Goal: Information Seeking & Learning: Understand process/instructions

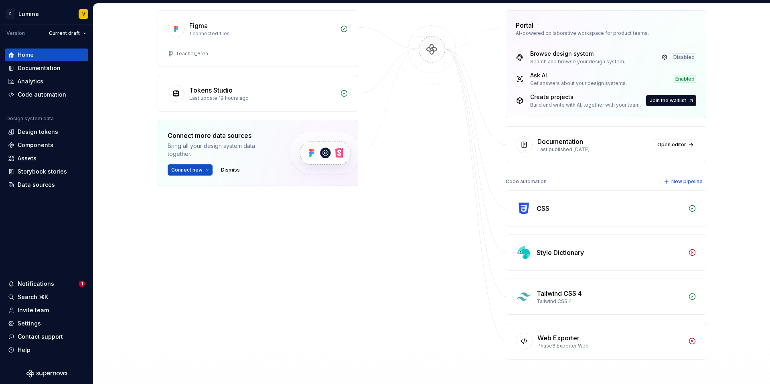
scroll to position [146, 0]
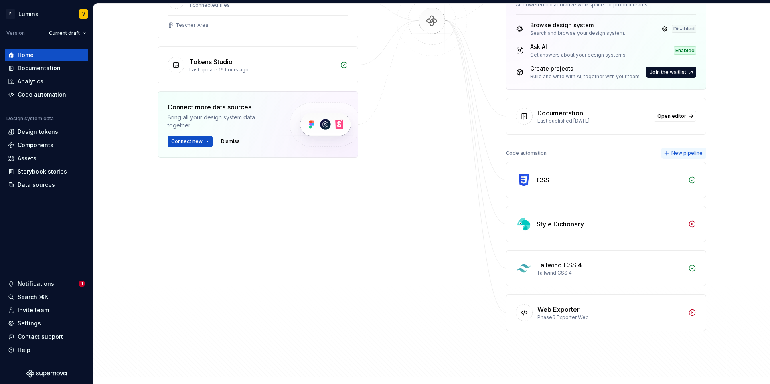
click at [694, 154] on span "New pipeline" at bounding box center [686, 153] width 31 height 6
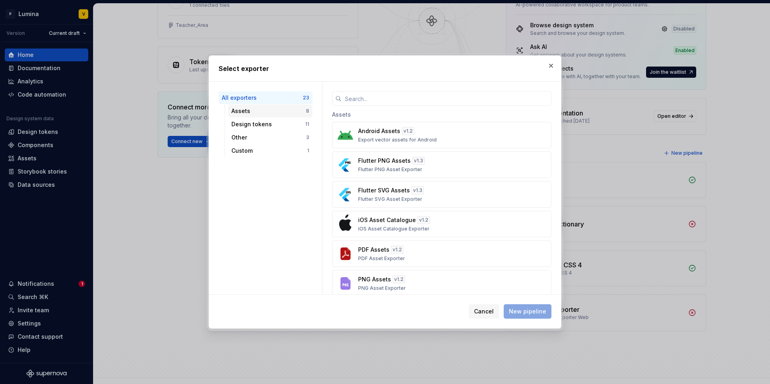
click at [265, 109] on div "Assets" at bounding box center [268, 111] width 75 height 8
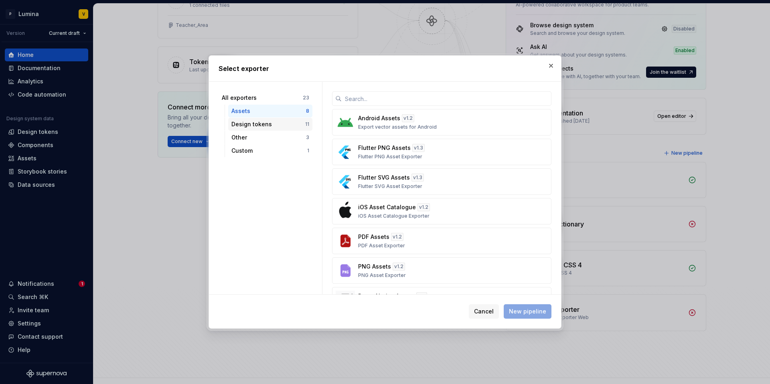
click at [276, 125] on div "Design tokens" at bounding box center [268, 124] width 74 height 8
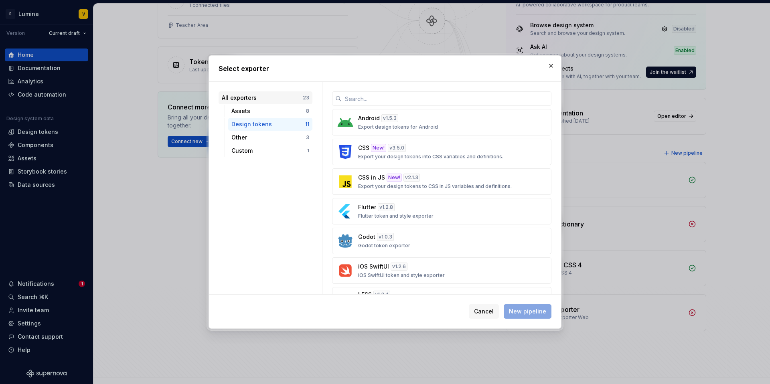
click at [272, 100] on div "All exporters" at bounding box center [262, 98] width 81 height 8
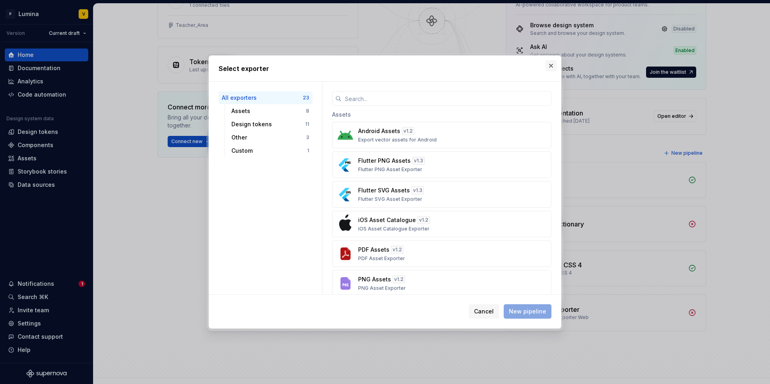
click at [552, 69] on button "button" at bounding box center [550, 65] width 11 height 11
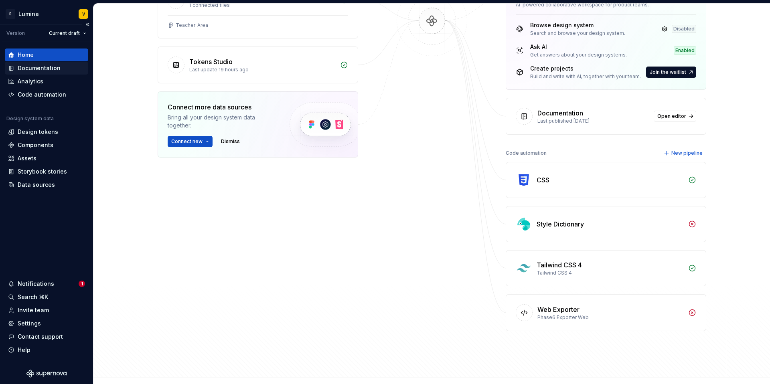
click at [36, 67] on div "Documentation" at bounding box center [39, 68] width 43 height 8
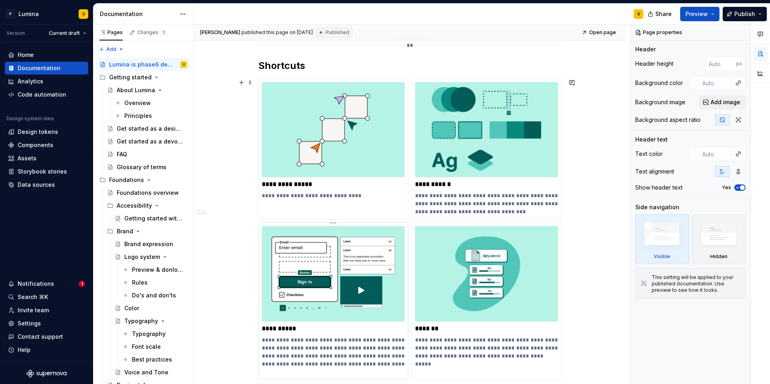
scroll to position [383, 0]
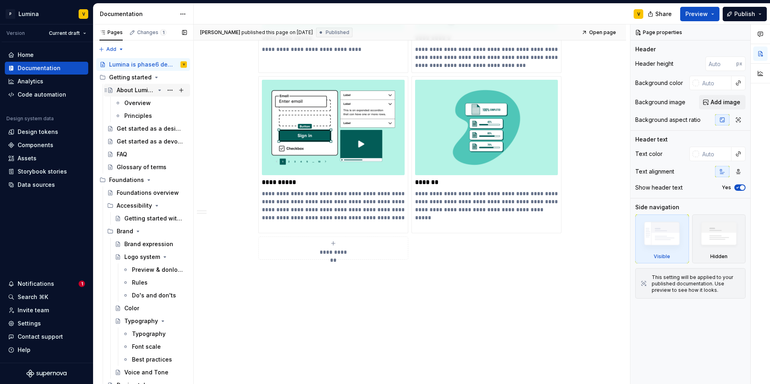
click at [156, 90] on icon "Page tree" at bounding box center [159, 90] width 6 height 6
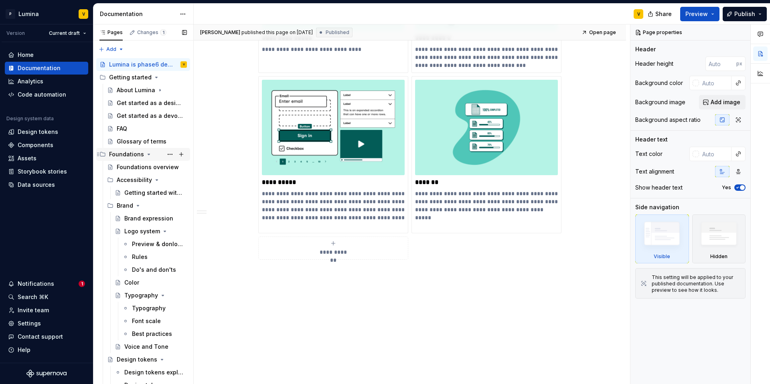
click at [148, 155] on icon "Page tree" at bounding box center [149, 154] width 6 height 6
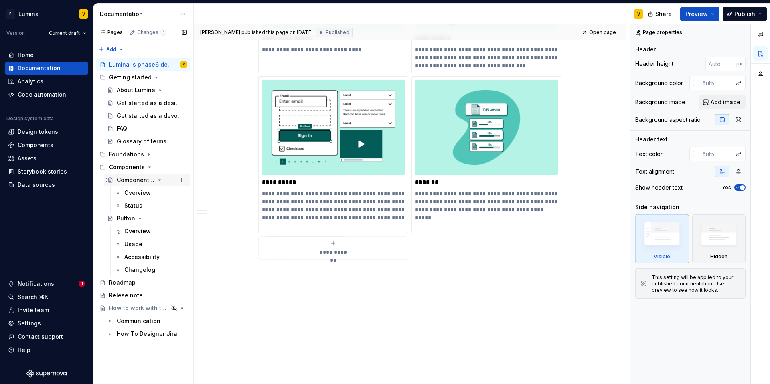
click at [178, 180] on button "Page tree" at bounding box center [181, 179] width 11 height 11
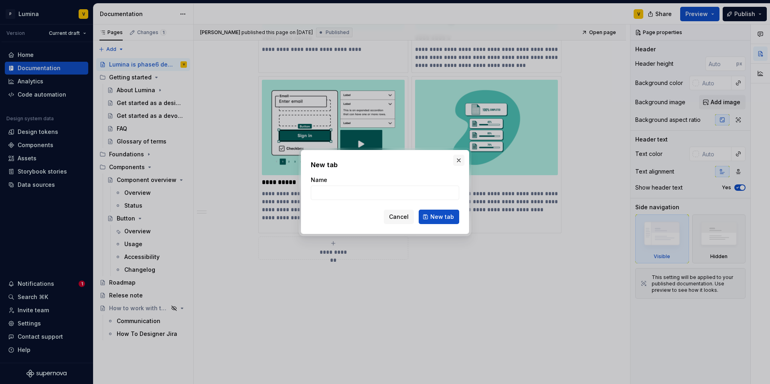
click at [457, 160] on button "button" at bounding box center [458, 160] width 11 height 11
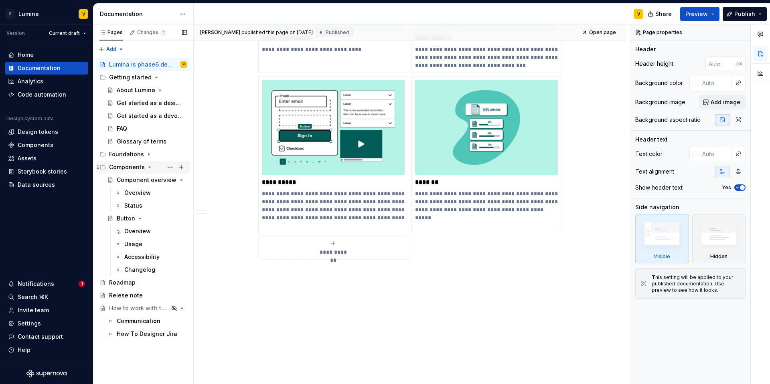
click at [146, 167] on icon "Page tree" at bounding box center [149, 167] width 6 height 6
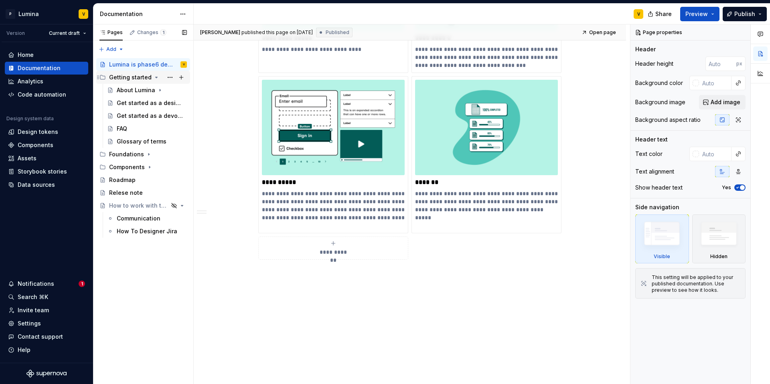
click at [153, 77] on icon "Page tree" at bounding box center [156, 77] width 6 height 6
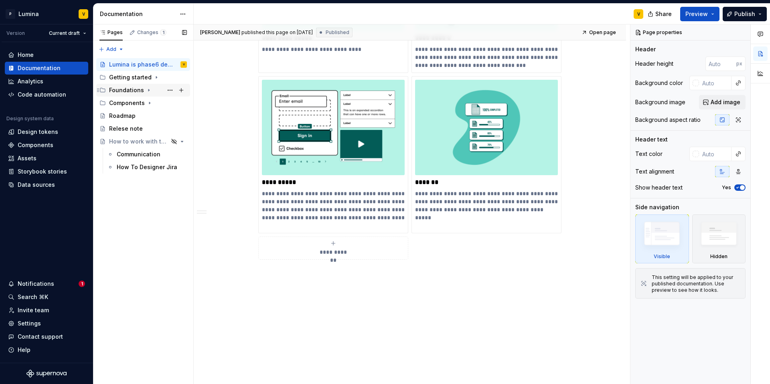
click at [146, 89] on icon "Page tree" at bounding box center [149, 90] width 6 height 6
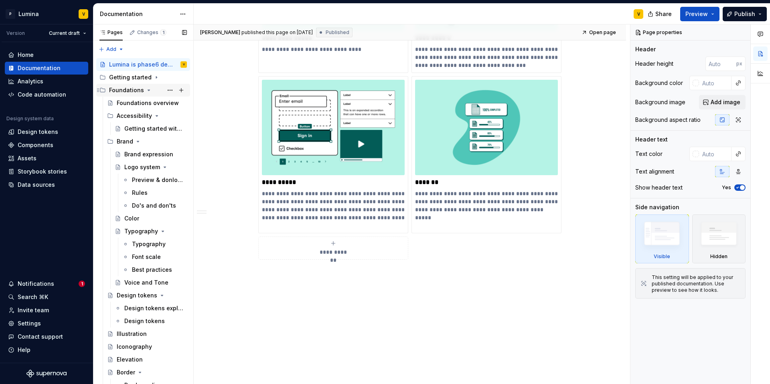
click at [146, 89] on icon "Page tree" at bounding box center [149, 90] width 6 height 6
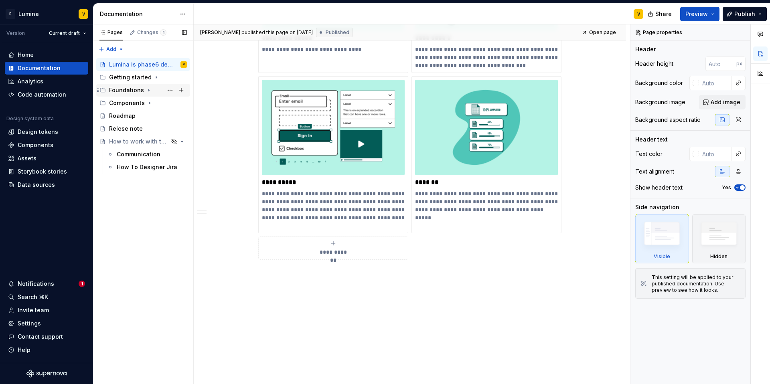
click at [146, 89] on icon "Page tree" at bounding box center [149, 90] width 6 height 6
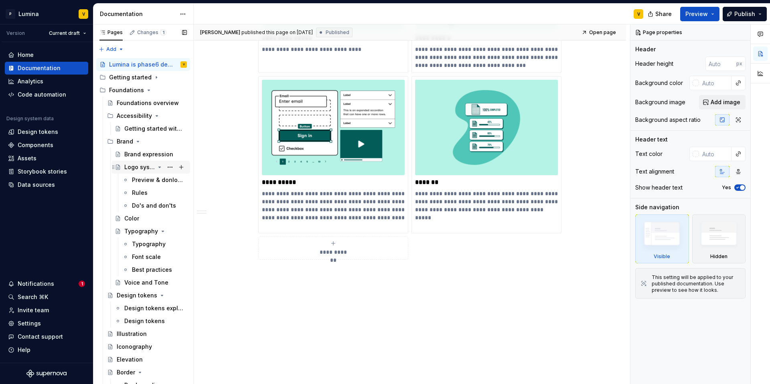
click at [156, 165] on icon "Page tree" at bounding box center [159, 167] width 6 height 6
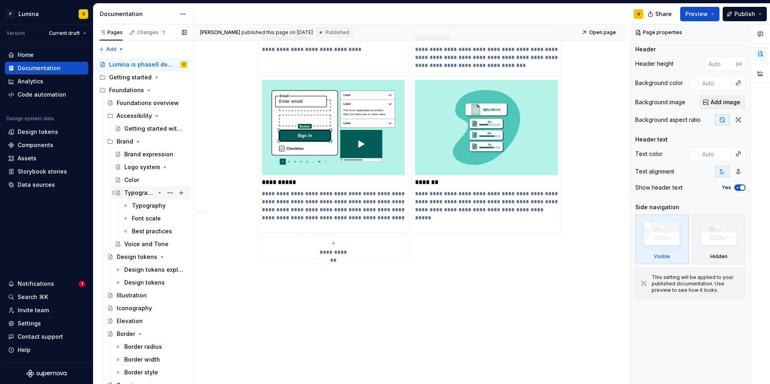
click at [156, 192] on icon "Page tree" at bounding box center [159, 193] width 6 height 6
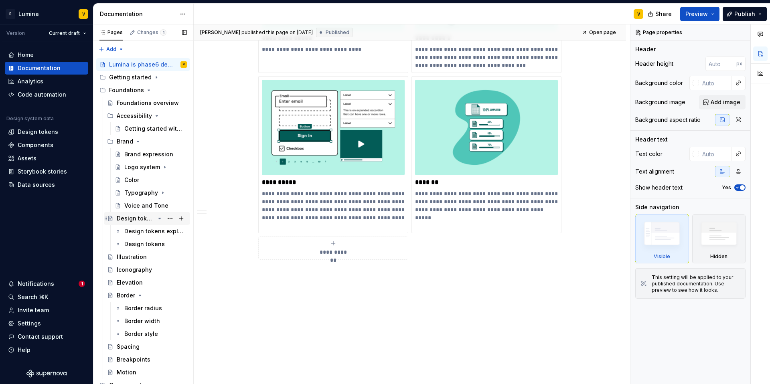
click at [156, 218] on icon "Page tree" at bounding box center [159, 218] width 6 height 6
click at [139, 271] on icon "Page tree" at bounding box center [140, 270] width 6 height 6
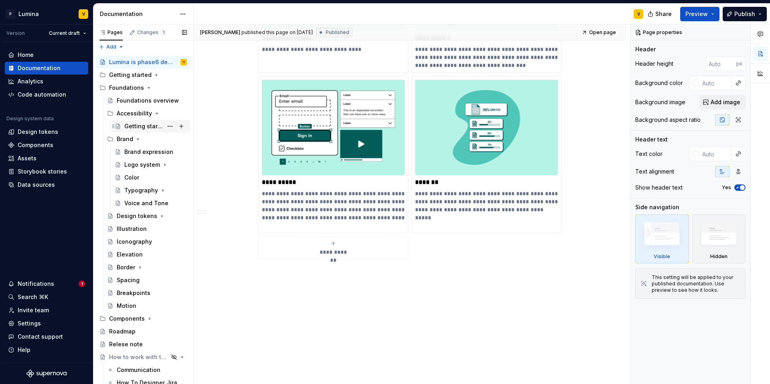
scroll to position [0, 0]
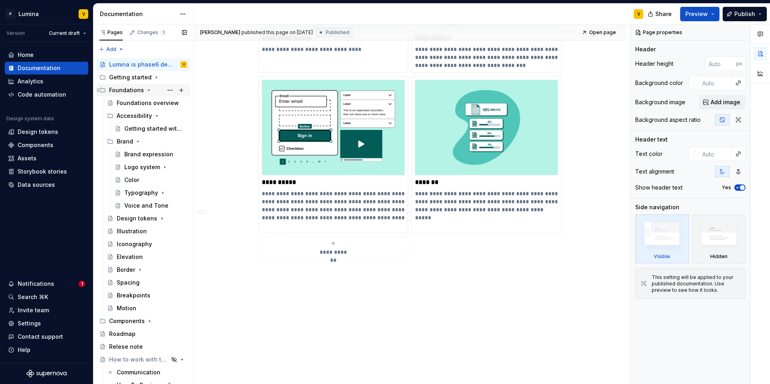
click at [146, 88] on icon "Page tree" at bounding box center [149, 90] width 6 height 6
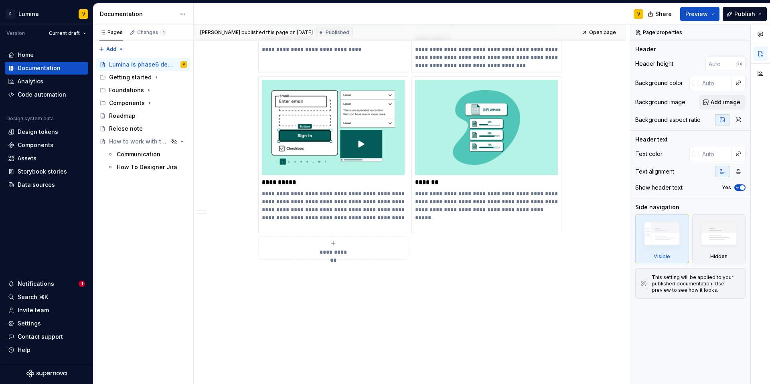
type textarea "*"
